Goal: Task Accomplishment & Management: Complete application form

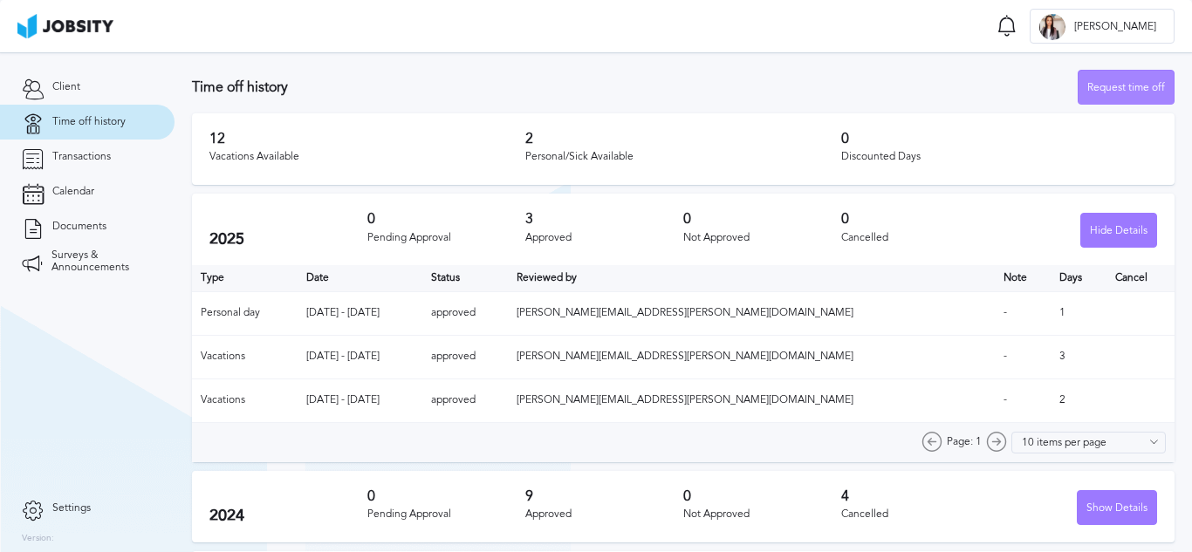
click at [1092, 91] on div "Request time off" at bounding box center [1125, 88] width 95 height 35
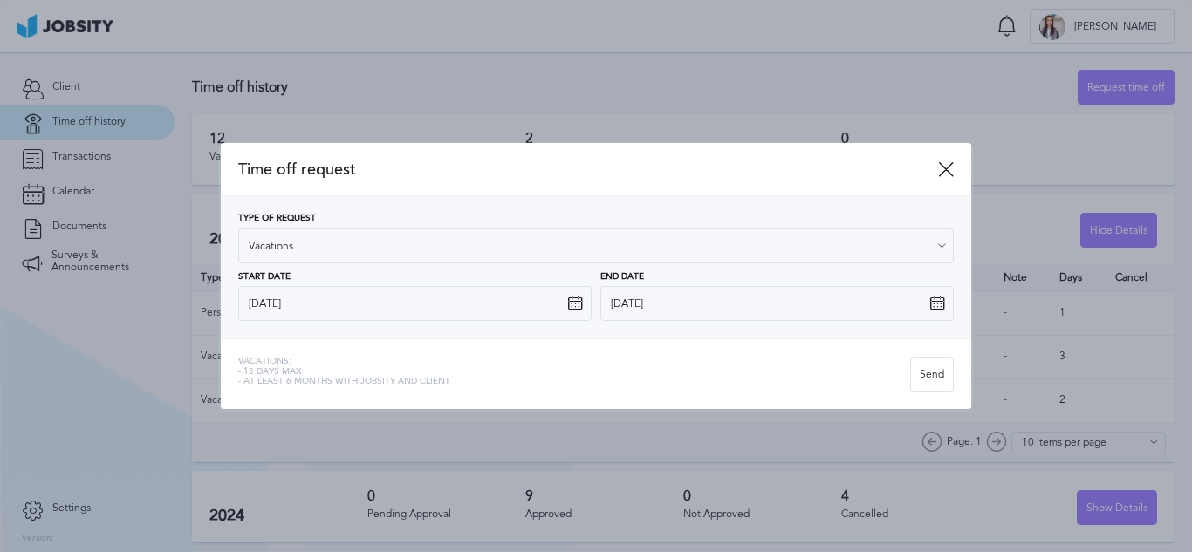
click at [572, 305] on icon at bounding box center [575, 304] width 16 height 16
click at [576, 299] on icon at bounding box center [575, 304] width 16 height 16
click at [575, 305] on icon at bounding box center [575, 304] width 16 height 16
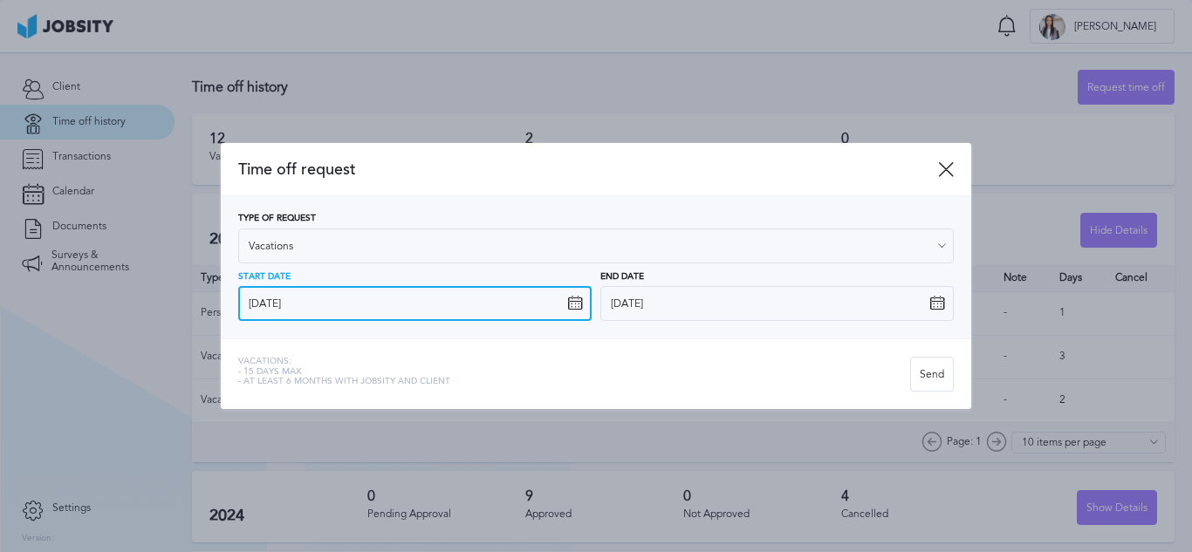
click at [480, 298] on input "[DATE]" at bounding box center [414, 303] width 353 height 35
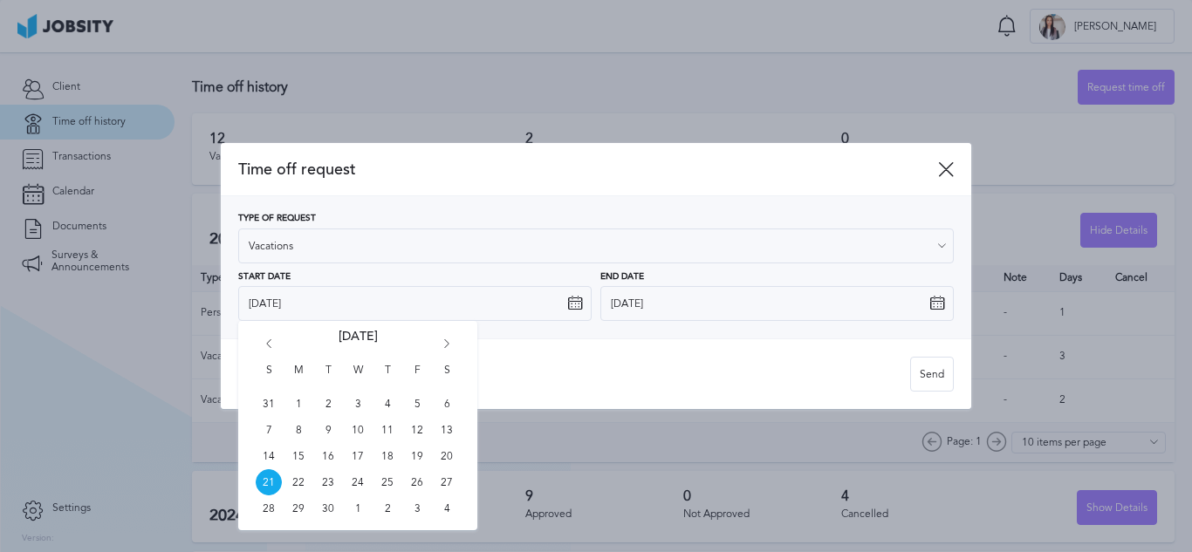
click at [446, 348] on icon "Go forward 1 month" at bounding box center [447, 347] width 16 height 16
click at [386, 434] on span "6" at bounding box center [387, 430] width 26 height 26
type input "[DATE]"
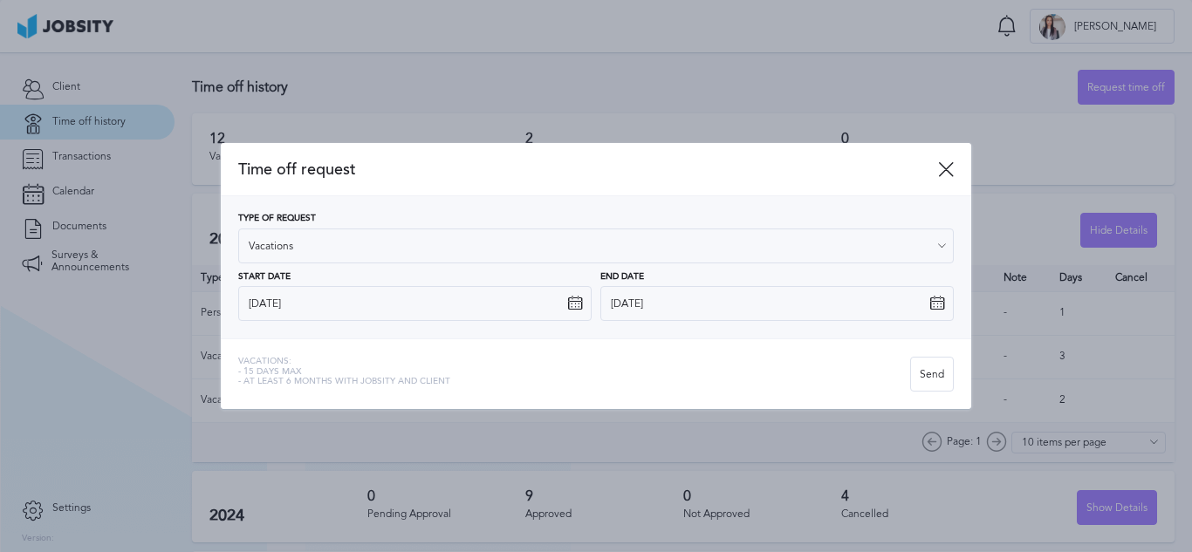
click at [938, 305] on icon at bounding box center [937, 304] width 16 height 16
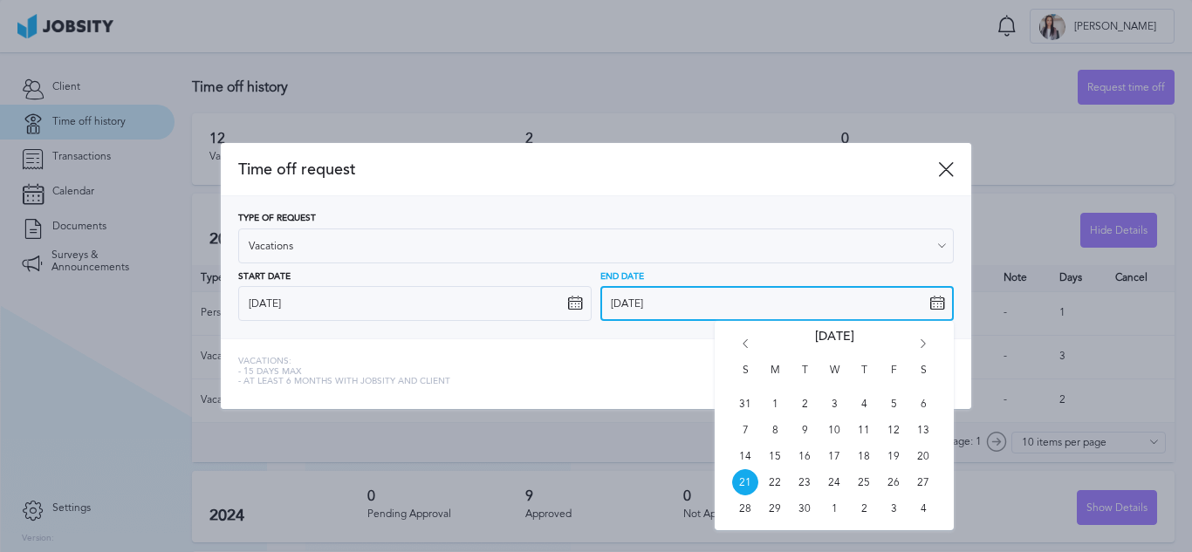
click at [748, 313] on input "[DATE]" at bounding box center [776, 303] width 353 height 35
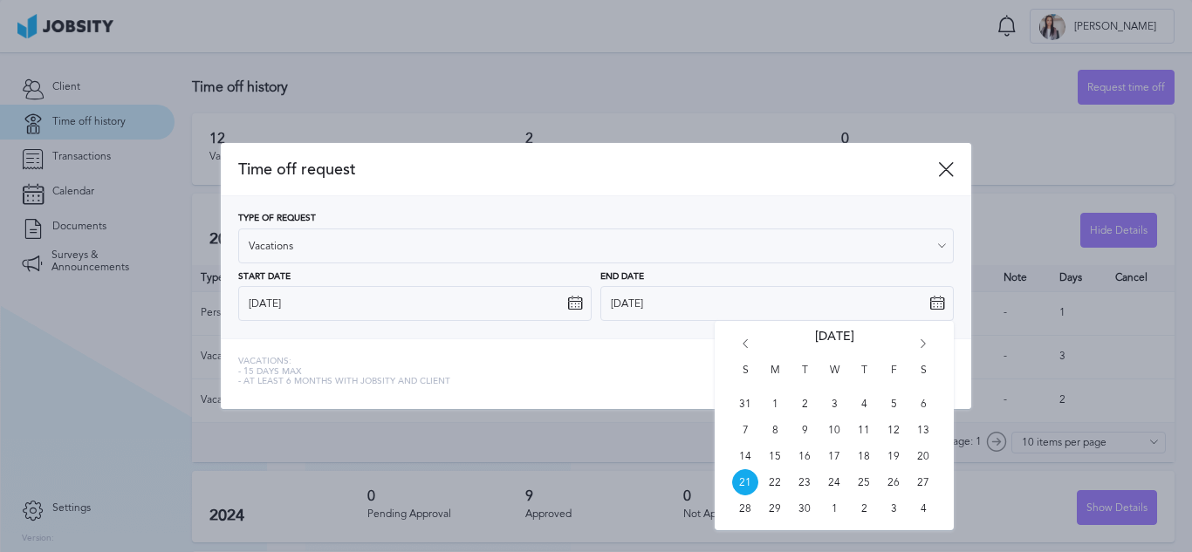
click at [917, 346] on icon "Go forward 1 month" at bounding box center [923, 347] width 16 height 16
click at [920, 342] on icon "Go forward 1 month" at bounding box center [923, 347] width 16 height 16
click at [775, 478] on span "17" at bounding box center [775, 482] width 26 height 26
type input "[DATE]"
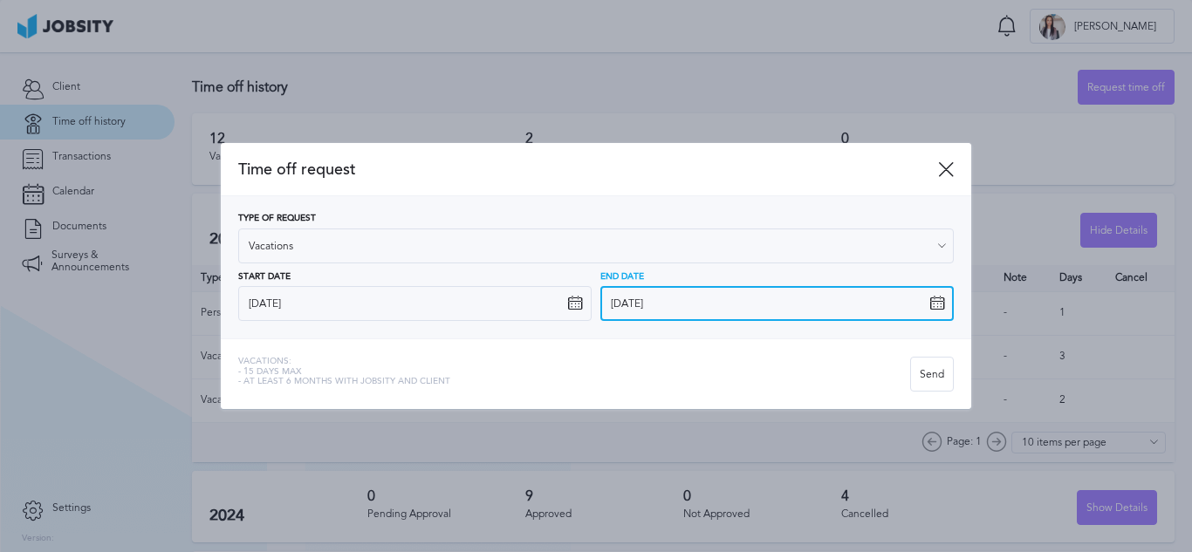
click at [638, 301] on input "[DATE]" at bounding box center [776, 303] width 353 height 35
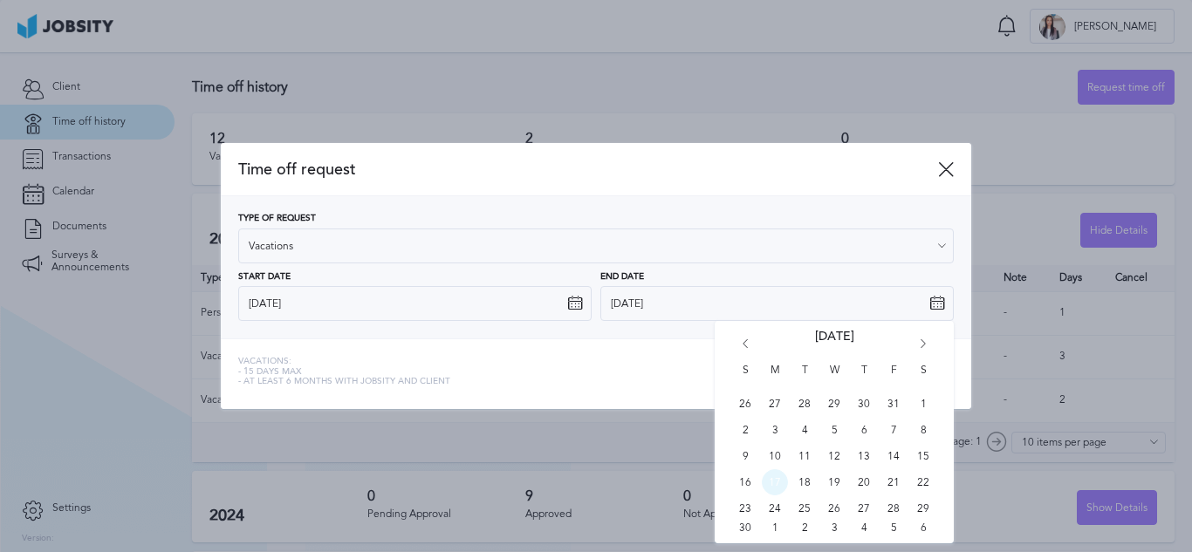
click at [774, 483] on span "17" at bounding box center [775, 482] width 26 height 26
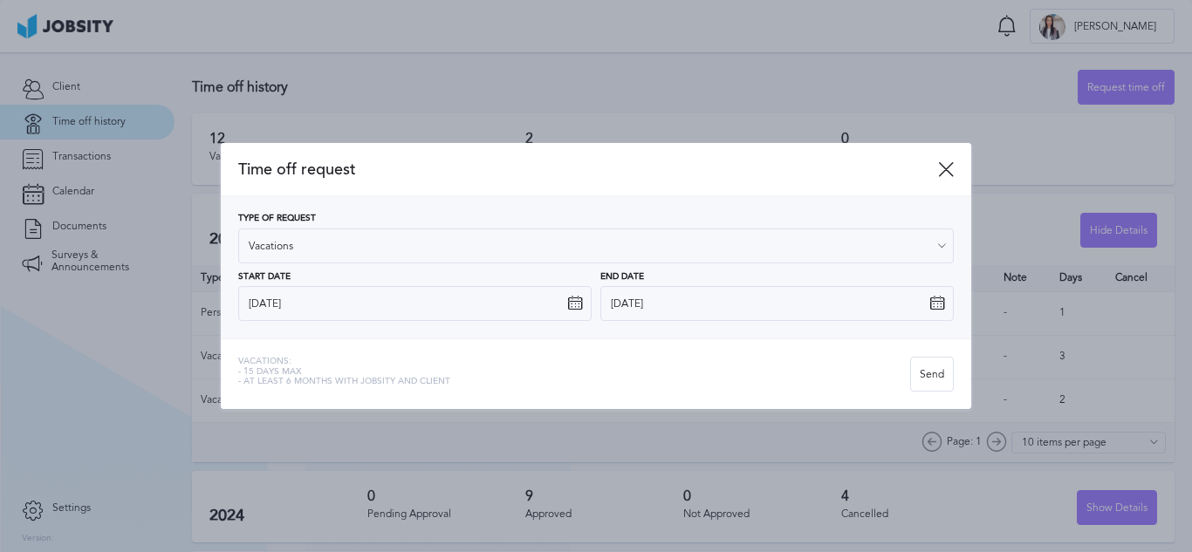
click at [706, 397] on div "Vacations: - 15 days max - At least 6 months with jobsity and client Send" at bounding box center [596, 374] width 750 height 71
click at [936, 367] on div "Send" at bounding box center [932, 375] width 42 height 35
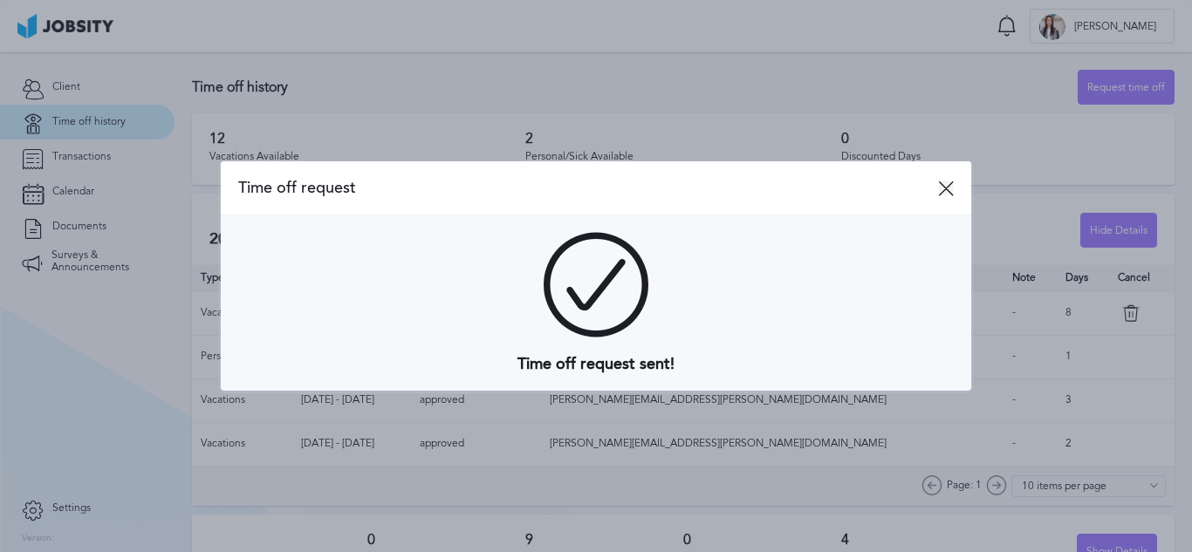
click at [944, 186] on icon at bounding box center [946, 189] width 16 height 16
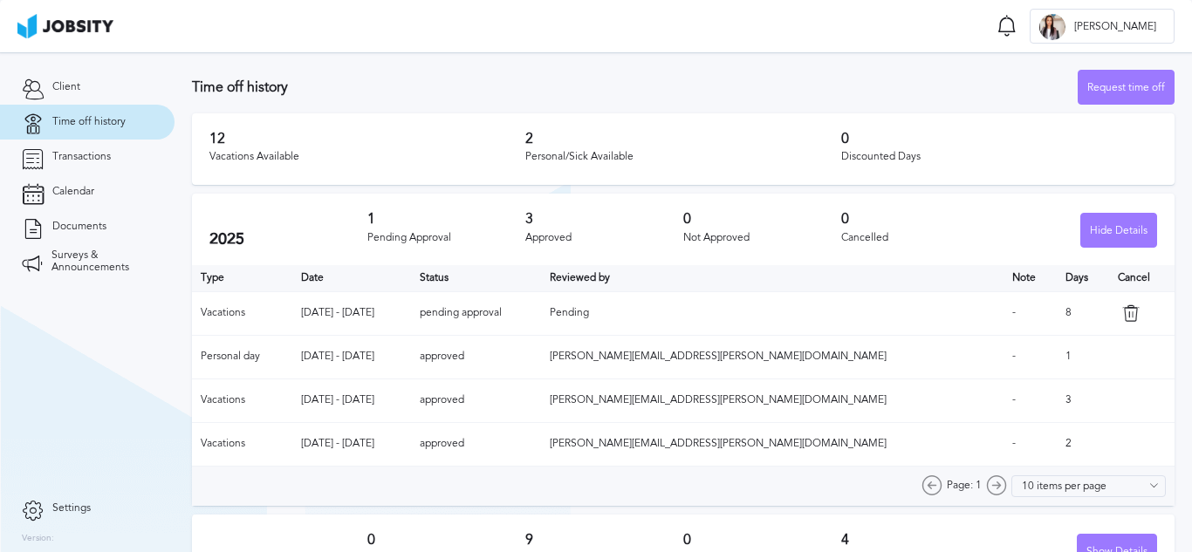
click at [1003, 348] on td "-" at bounding box center [1029, 357] width 53 height 44
click at [762, 83] on h3 "Time off history" at bounding box center [635, 87] width 886 height 16
click at [1122, 310] on icon at bounding box center [1130, 313] width 17 height 17
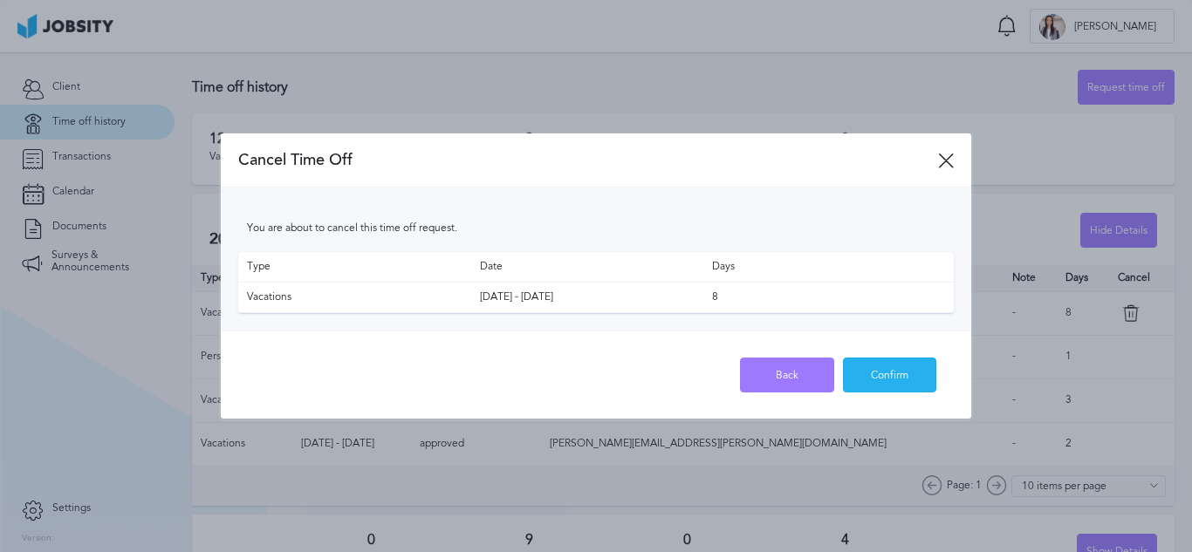
click at [893, 366] on div "Confirm" at bounding box center [890, 376] width 92 height 35
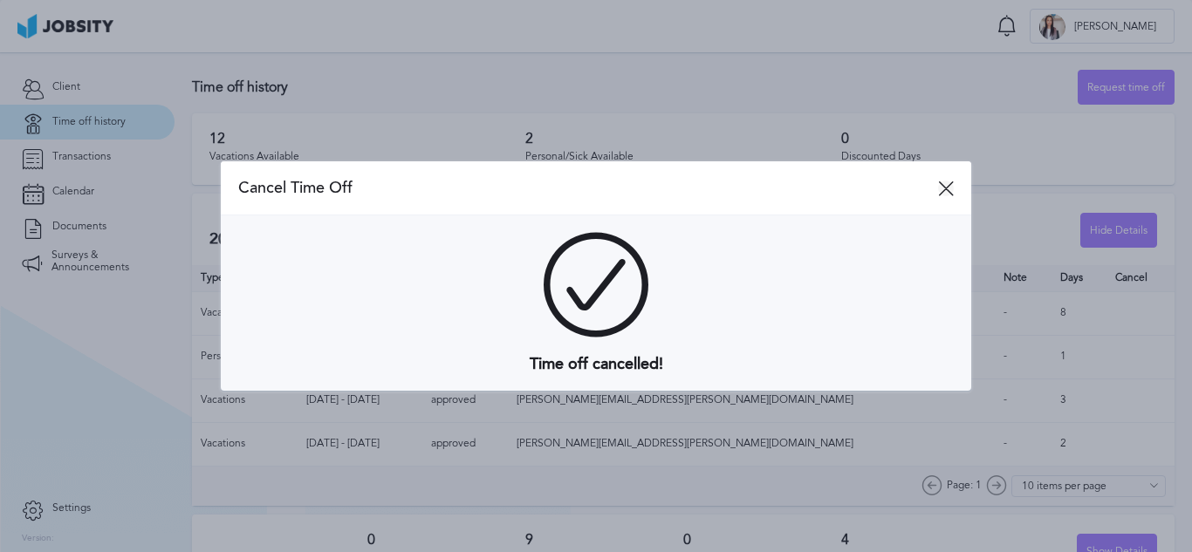
click at [946, 191] on icon at bounding box center [946, 189] width 16 height 16
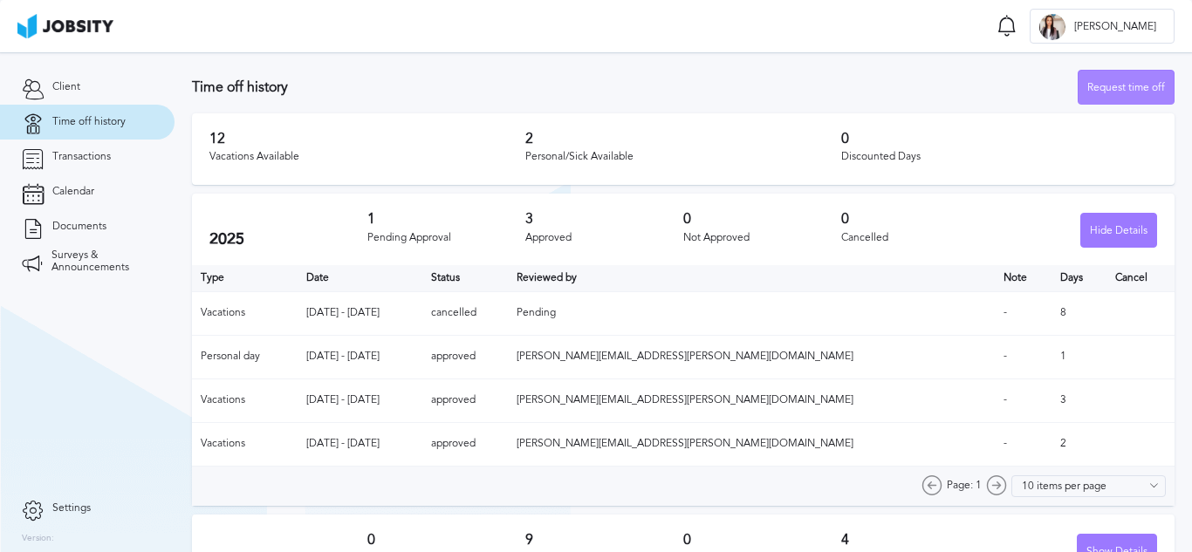
click at [1085, 81] on div "Request time off" at bounding box center [1125, 88] width 95 height 35
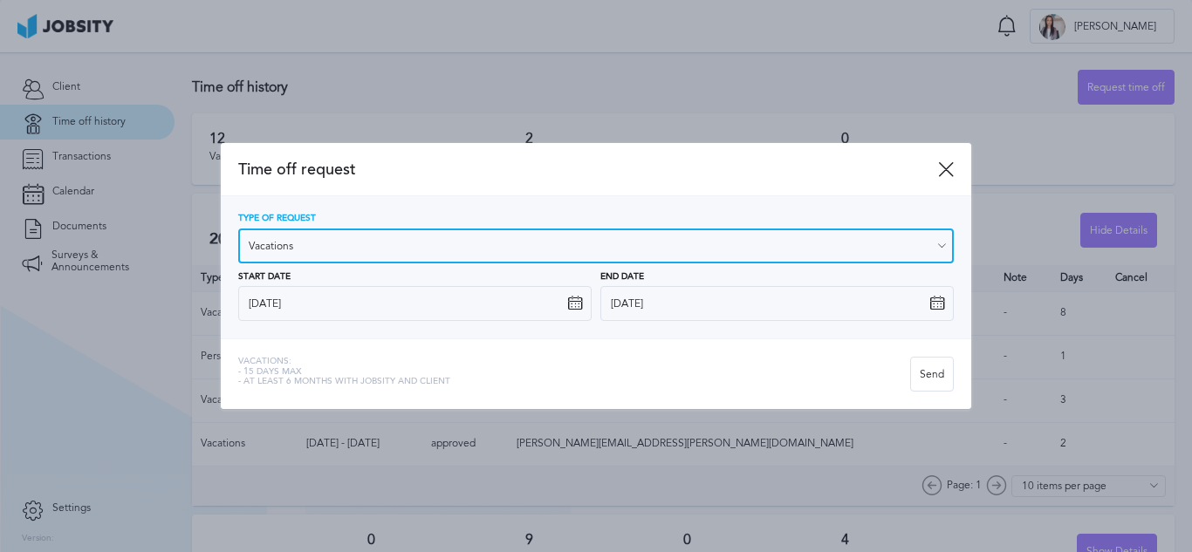
click at [459, 245] on input "Vacations" at bounding box center [595, 246] width 715 height 35
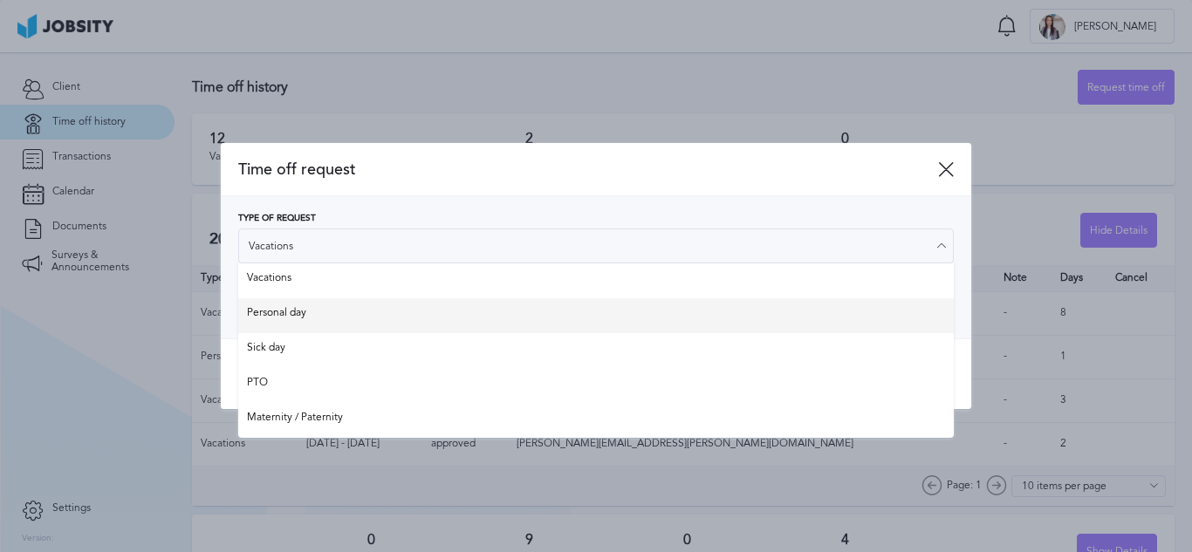
type input "Personal day"
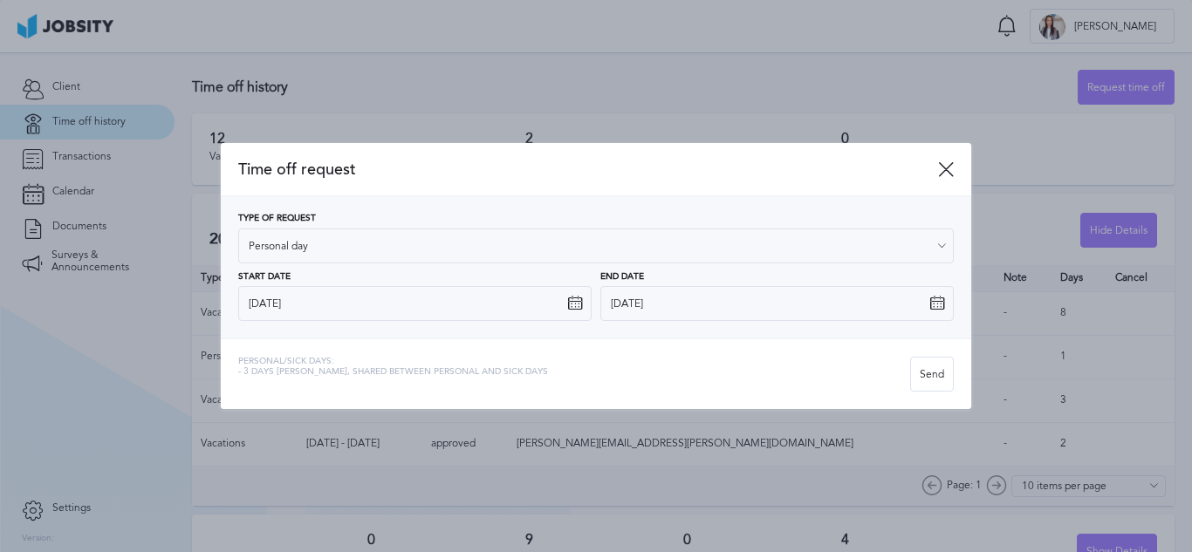
click at [329, 311] on div "Type of Request Personal day Vacations Personal day Sick day PTO Maternity / Pa…" at bounding box center [595, 267] width 715 height 107
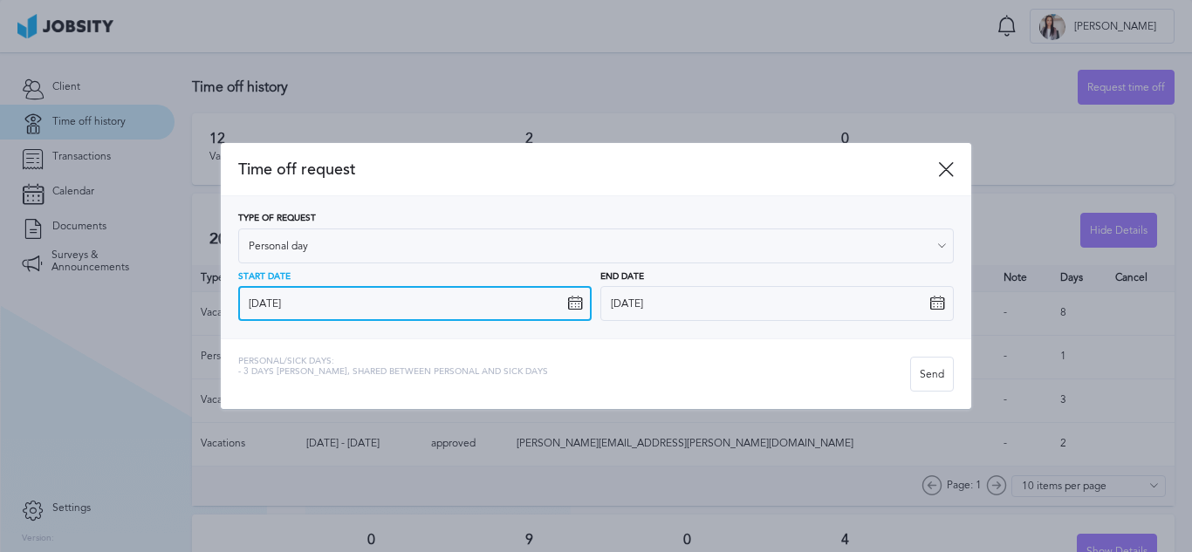
click at [329, 311] on input "[DATE]" at bounding box center [414, 303] width 353 height 35
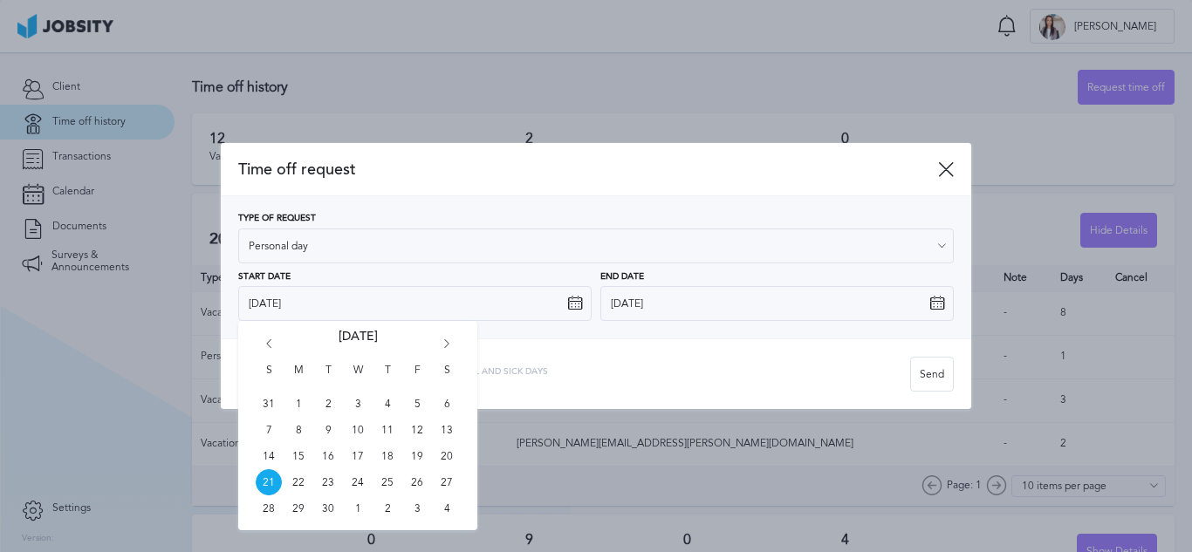
click at [442, 341] on icon "Go forward 1 month" at bounding box center [447, 347] width 16 height 16
click at [385, 436] on span "6" at bounding box center [387, 430] width 26 height 26
type input "[DATE]"
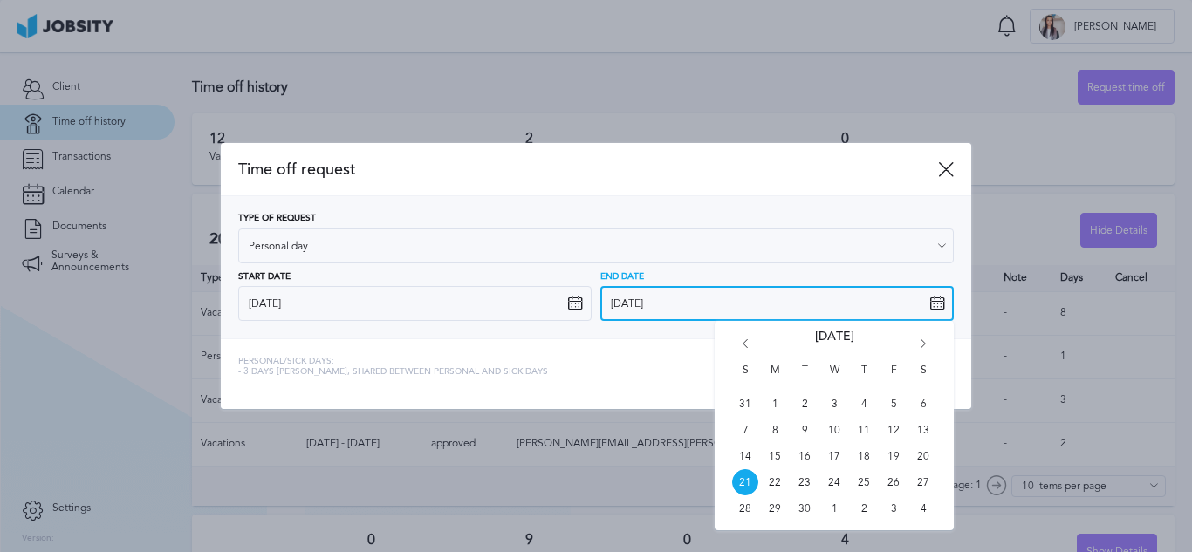
click at [638, 305] on input "[DATE]" at bounding box center [776, 303] width 353 height 35
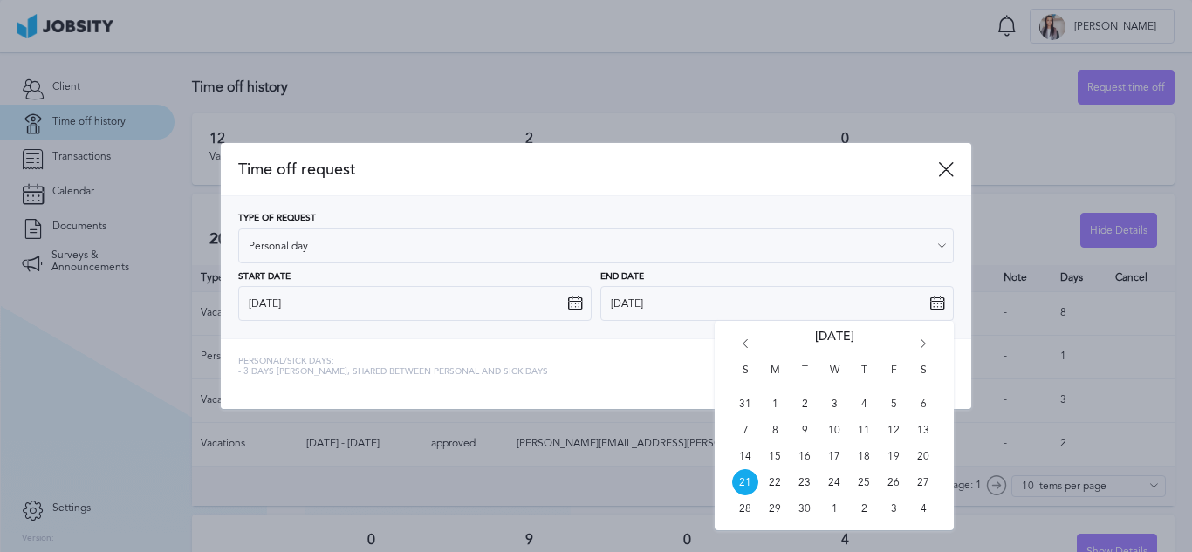
click at [925, 352] on icon "Go forward 1 month" at bounding box center [923, 347] width 16 height 16
click at [893, 434] on span "7" at bounding box center [893, 430] width 26 height 26
type input "[DATE]"
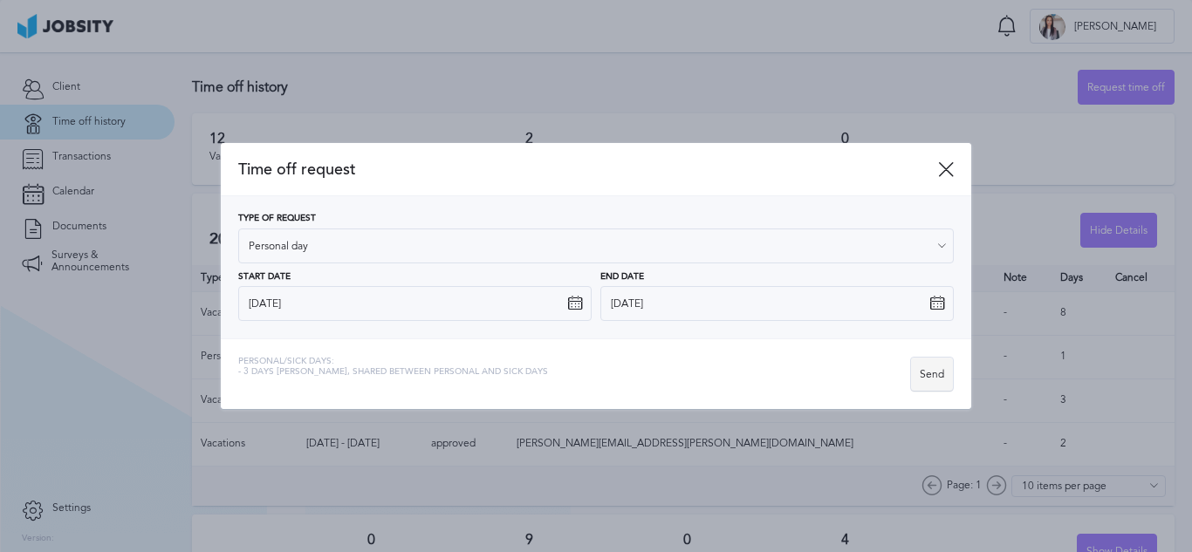
click at [916, 376] on div "Send" at bounding box center [932, 375] width 42 height 35
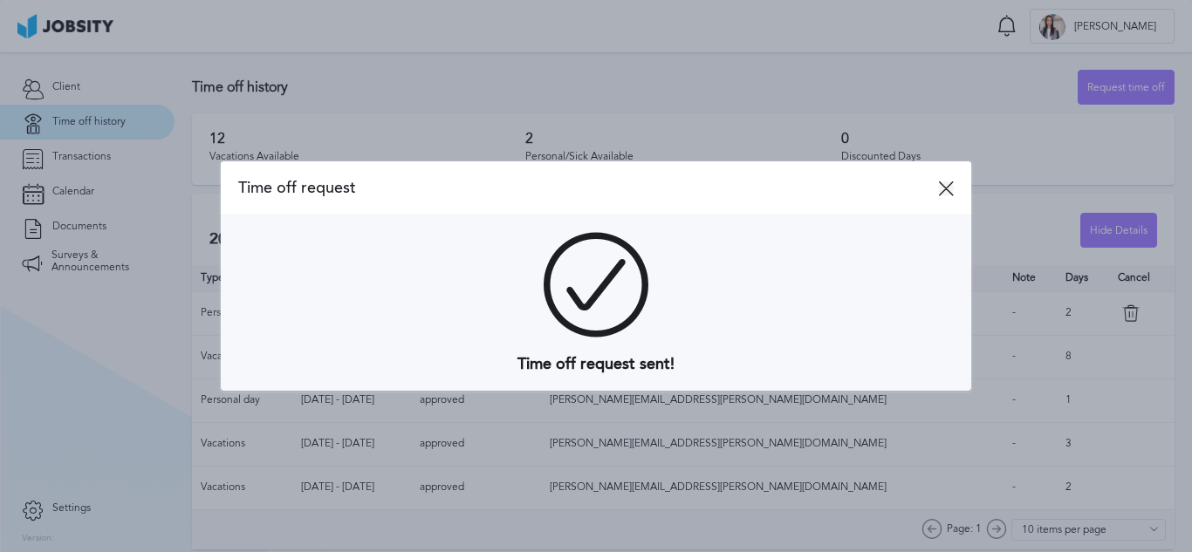
click at [949, 187] on icon at bounding box center [946, 189] width 16 height 16
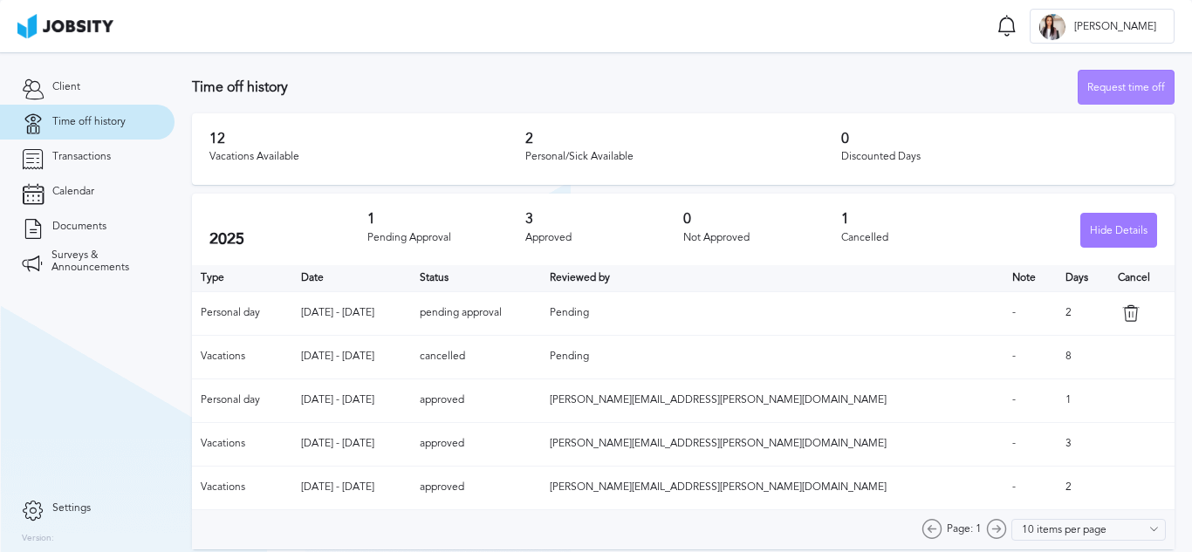
click at [1104, 91] on div "Request time off" at bounding box center [1125, 88] width 95 height 35
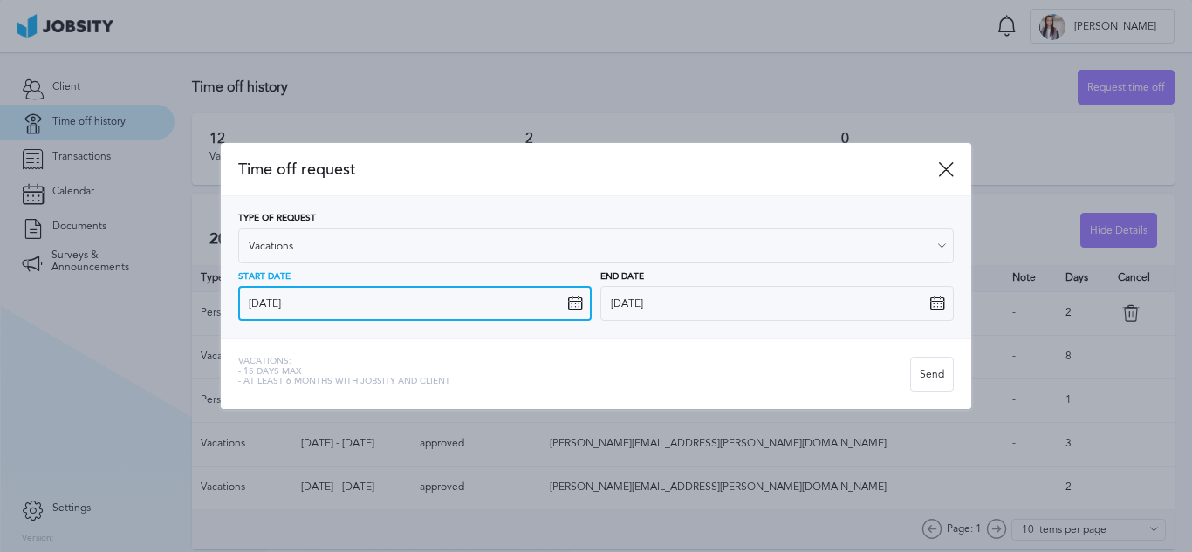
click at [446, 305] on input "[DATE]" at bounding box center [414, 303] width 353 height 35
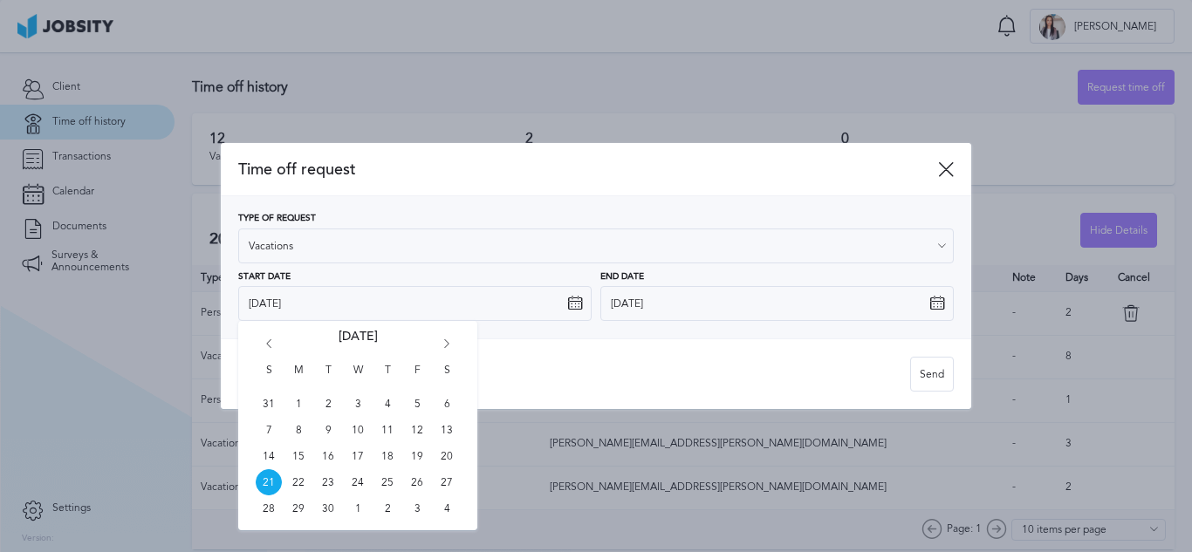
click at [450, 341] on icon "Go forward 1 month" at bounding box center [447, 347] width 16 height 16
click at [298, 461] on span "10" at bounding box center [298, 456] width 26 height 26
type input "[DATE]"
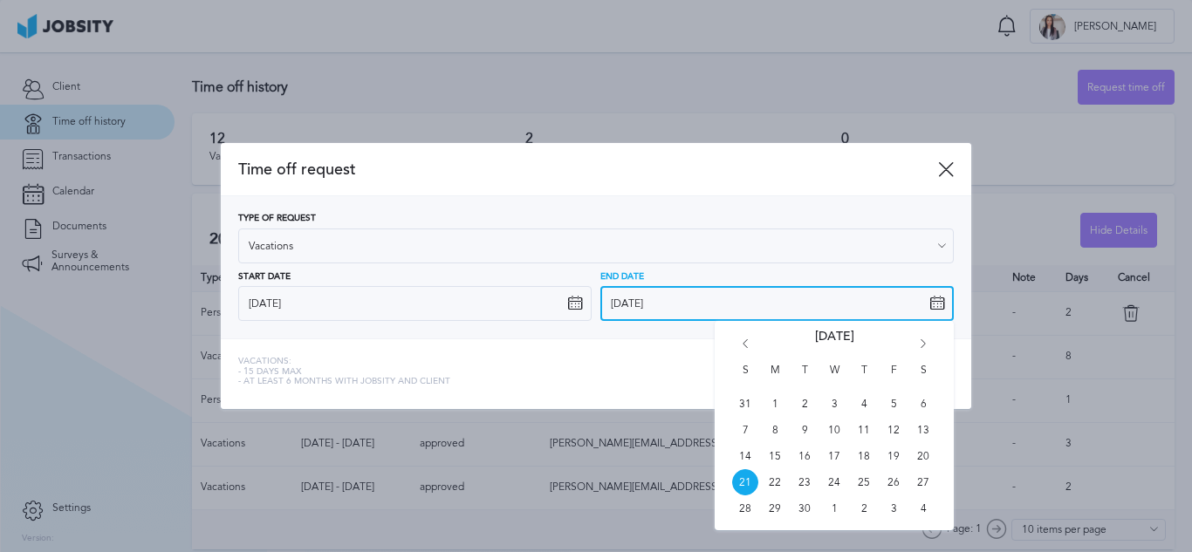
click at [660, 306] on input "[DATE]" at bounding box center [776, 303] width 353 height 35
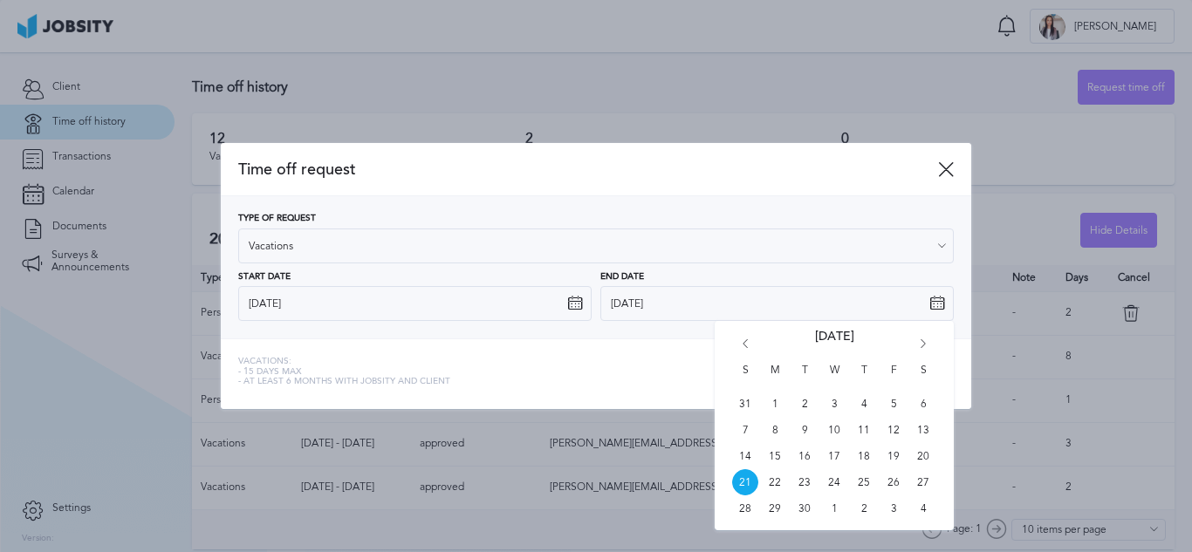
click at [922, 343] on icon "Go forward 1 month" at bounding box center [923, 347] width 16 height 16
click at [895, 462] on span "14" at bounding box center [893, 456] width 26 height 26
type input "[DATE]"
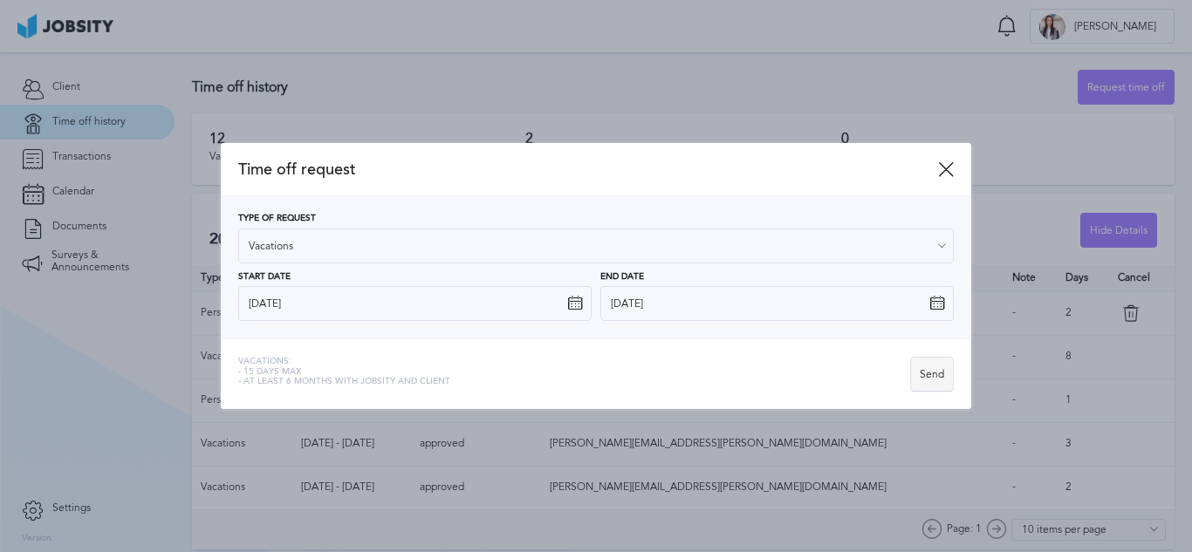
click at [940, 380] on div "Send" at bounding box center [932, 375] width 42 height 35
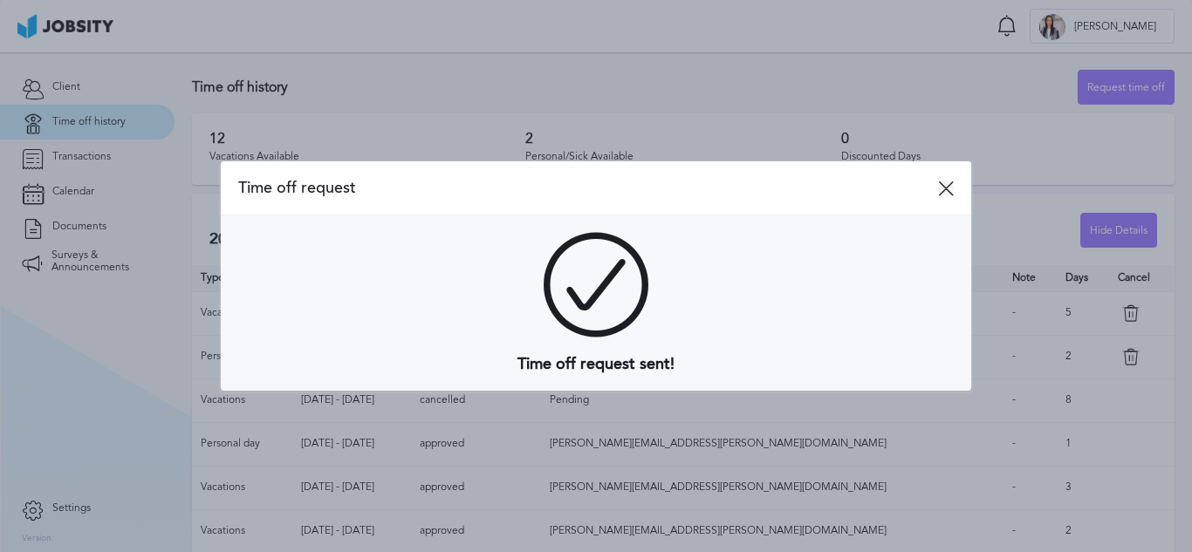
click at [947, 186] on icon at bounding box center [946, 189] width 16 height 16
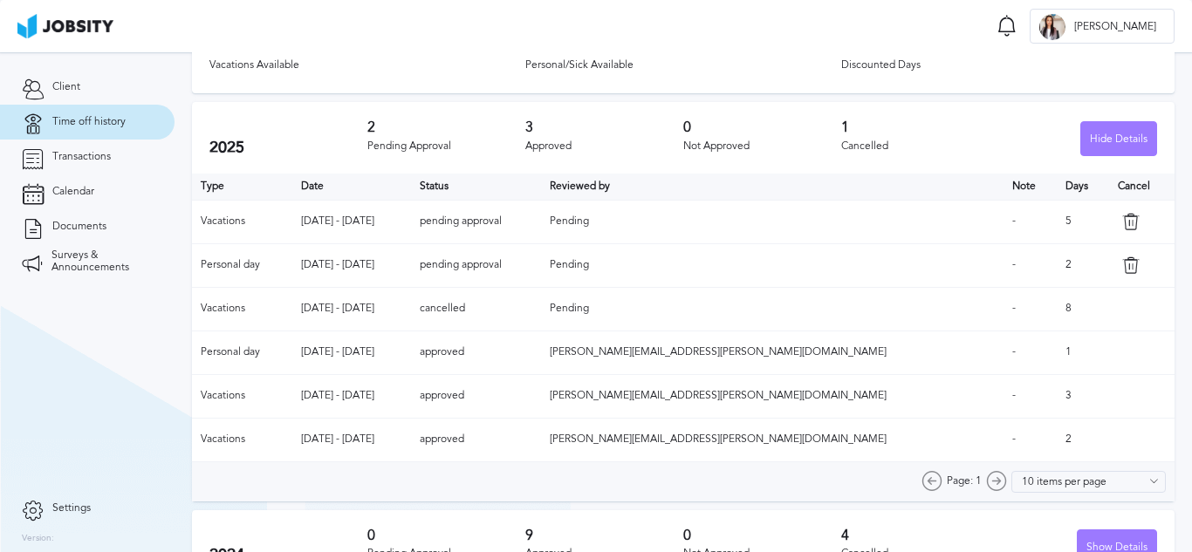
scroll to position [92, 0]
click at [710, 500] on div "Page: 1 10 items per page 5 items per page 10 items per page 15 items per page …" at bounding box center [683, 481] width 982 height 39
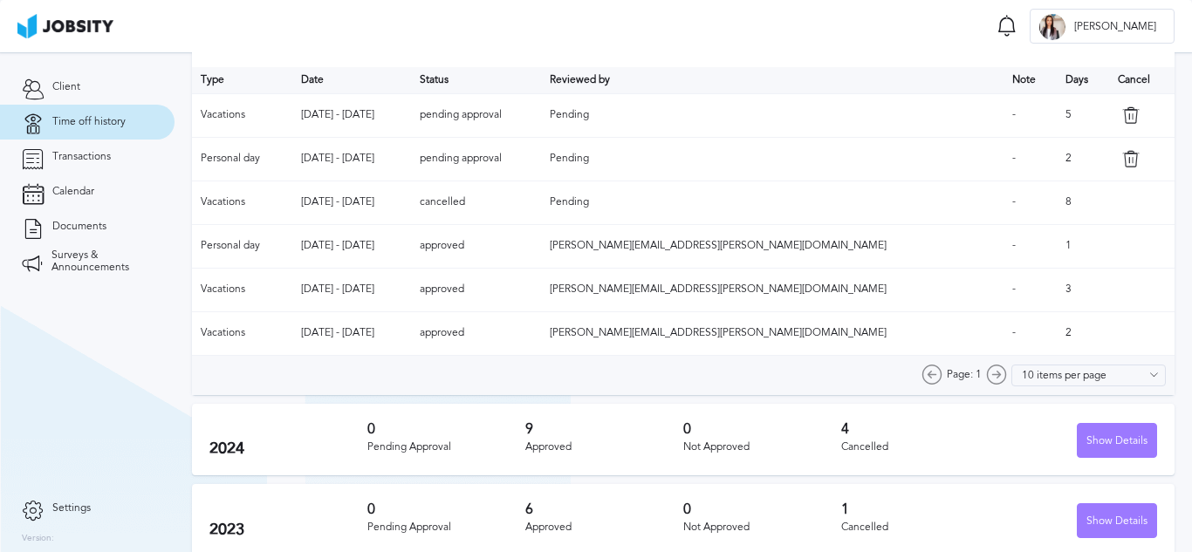
scroll to position [214, 0]
